Goal: Information Seeking & Learning: Learn about a topic

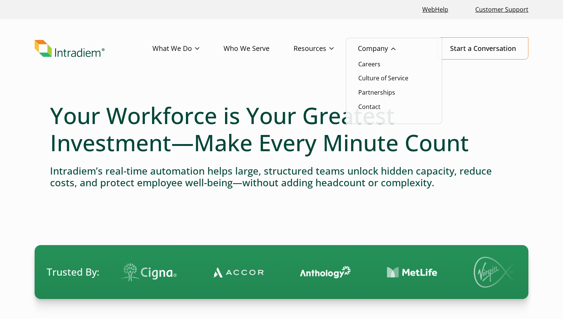
click at [383, 48] on link "Company" at bounding box center [389, 49] width 62 height 22
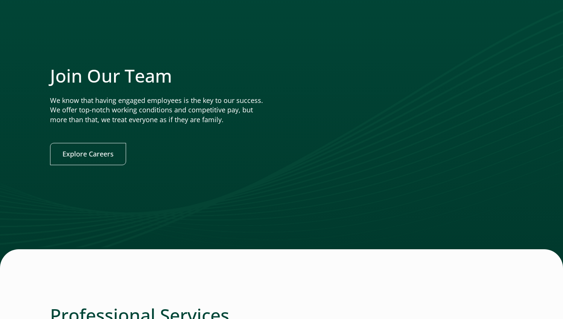
scroll to position [1529, 0]
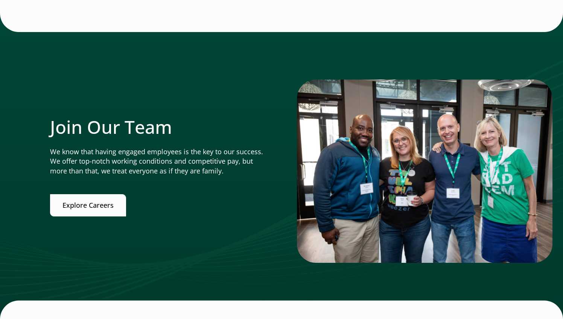
click at [75, 198] on link "Explore Careers" at bounding box center [88, 205] width 76 height 22
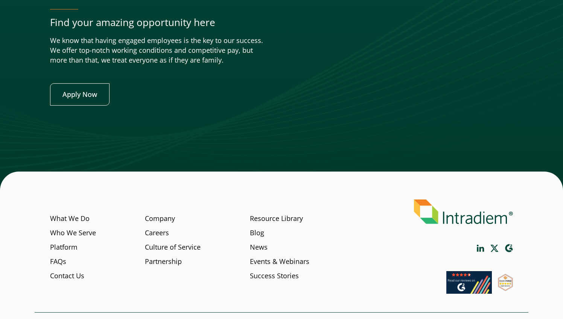
scroll to position [2981, 0]
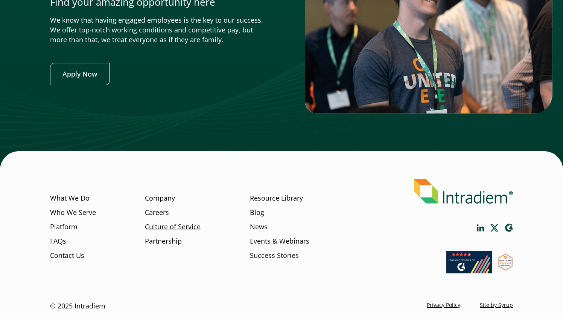
click at [149, 226] on link "Culture of Service" at bounding box center [173, 227] width 56 height 10
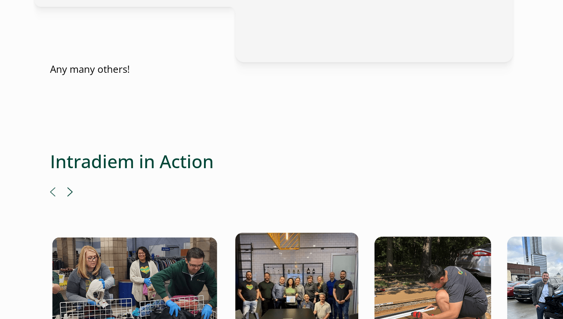
scroll to position [1444, 0]
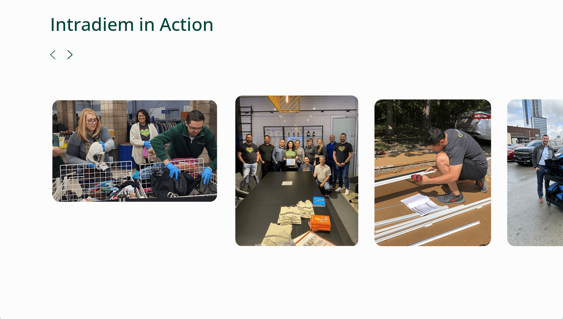
click at [70, 50] on button "Next" at bounding box center [69, 54] width 5 height 9
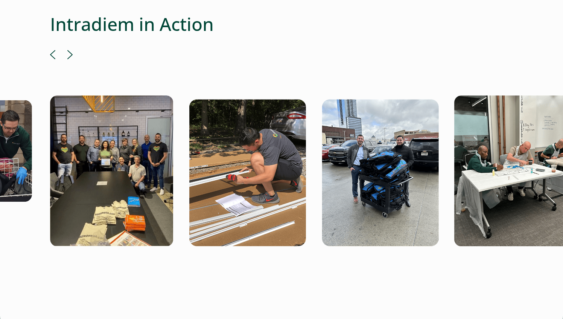
click at [70, 50] on button "Next" at bounding box center [69, 54] width 5 height 9
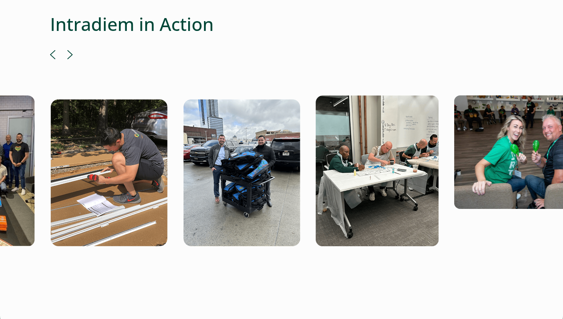
click at [70, 50] on button "Next" at bounding box center [69, 54] width 5 height 9
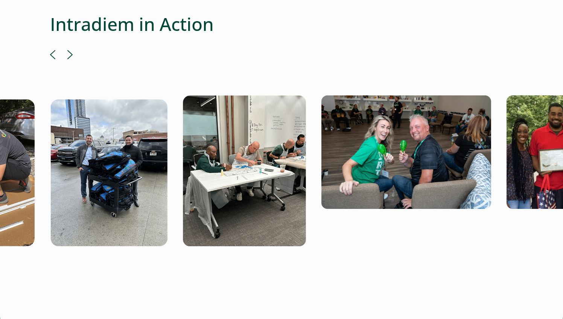
click at [70, 50] on button "Next" at bounding box center [69, 54] width 5 height 9
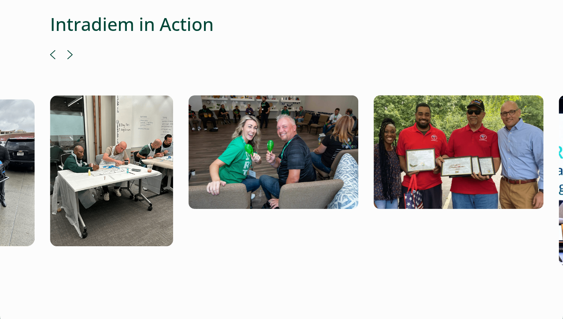
click at [70, 50] on button "Next" at bounding box center [69, 54] width 5 height 9
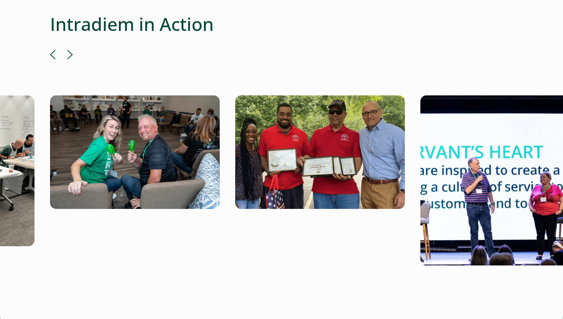
click at [70, 50] on button "Next" at bounding box center [69, 54] width 5 height 9
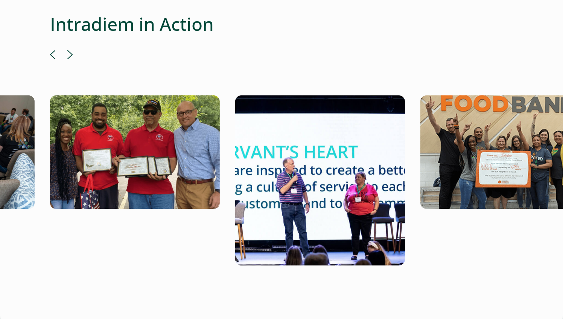
click at [70, 50] on button "Next" at bounding box center [69, 54] width 5 height 9
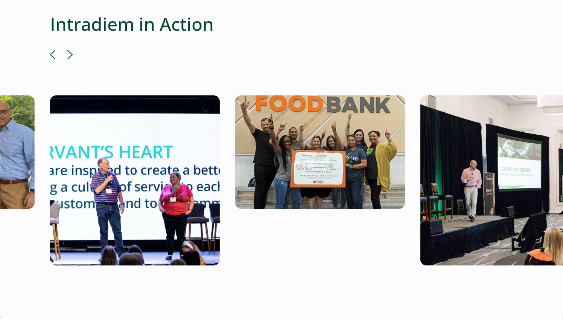
click at [70, 50] on button "Next" at bounding box center [69, 54] width 5 height 9
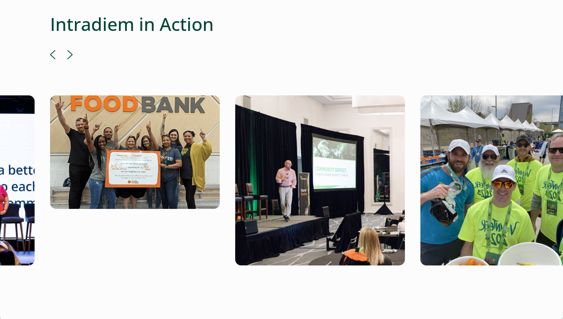
click at [70, 50] on button "Next" at bounding box center [69, 54] width 5 height 9
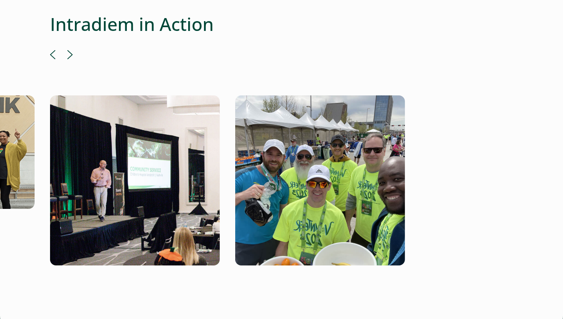
click at [70, 50] on button "Next" at bounding box center [69, 54] width 5 height 9
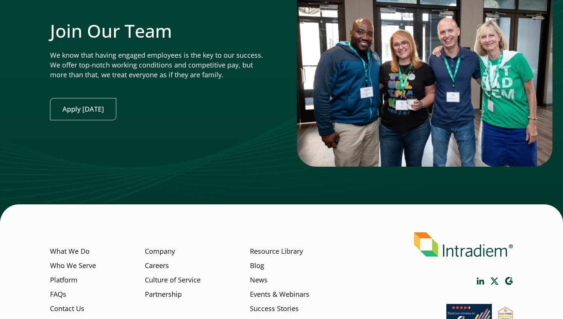
scroll to position [1888, 0]
